Goal: Submit feedback/report problem

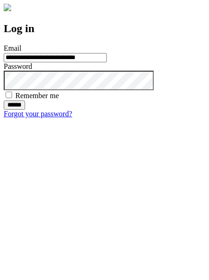
type input "**********"
click at [25, 110] on input "******" at bounding box center [14, 104] width 21 height 9
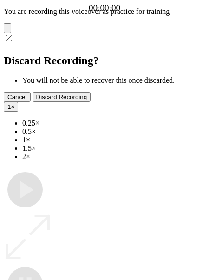
type input "**********"
